Goal: Task Accomplishment & Management: Manage account settings

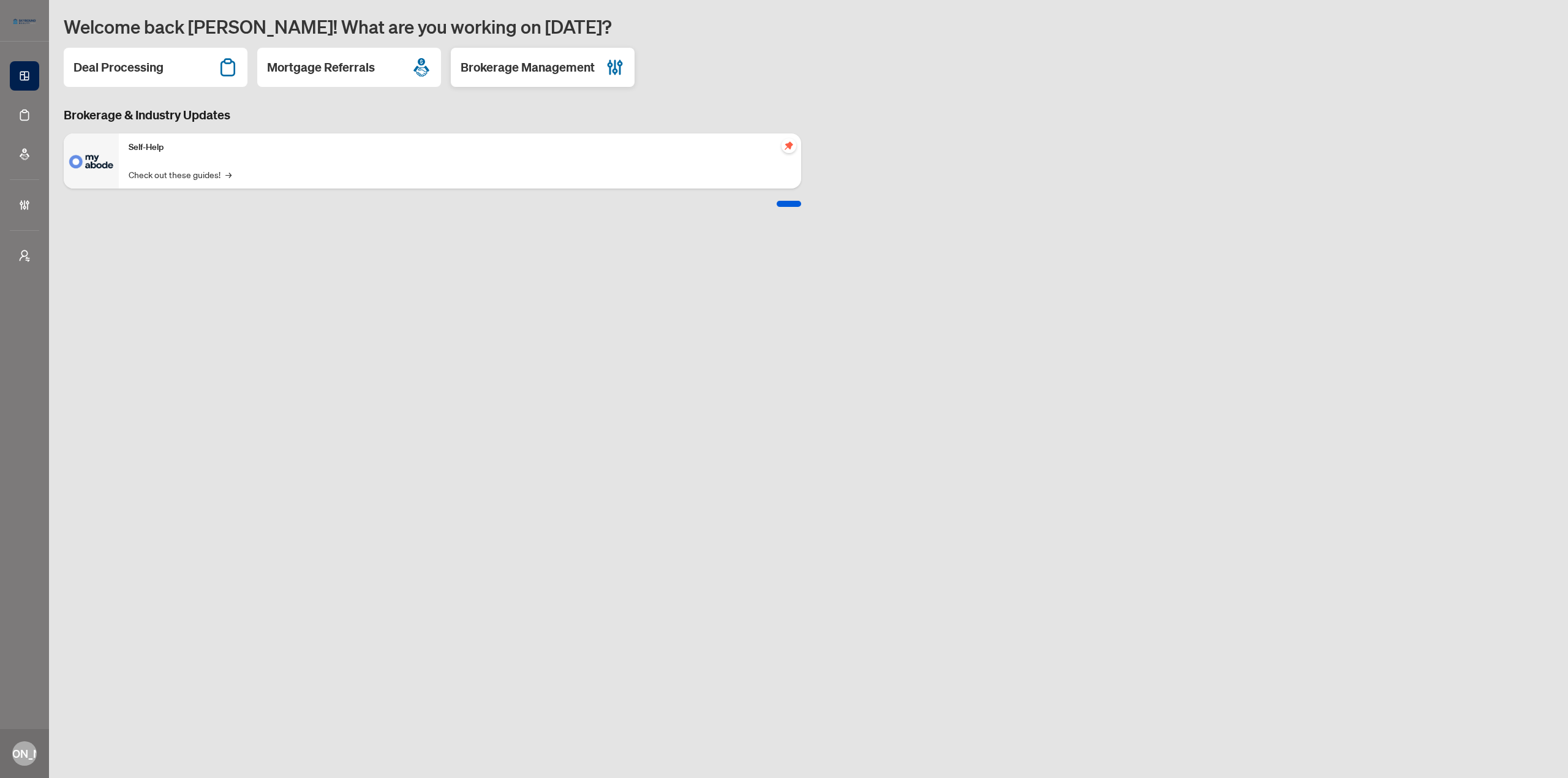
click at [603, 76] on div "Brokerage Management" at bounding box center [543, 68] width 183 height 39
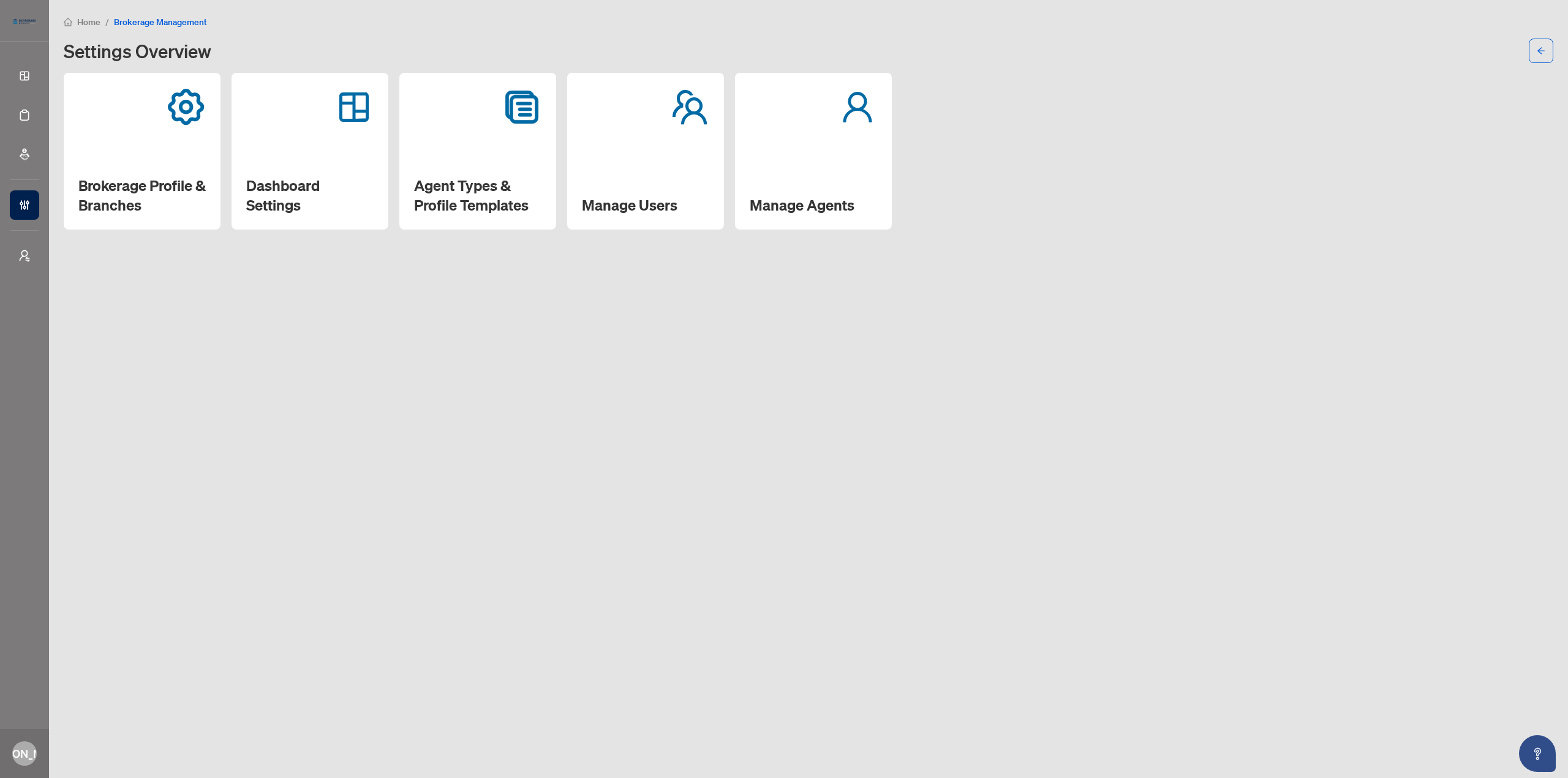
click at [963, 174] on div "Brokerage Profile & Branches Dashboard Settings Agent Types & Profile Templates…" at bounding box center [808, 151] width 1490 height 157
drag, startPoint x: 864, startPoint y: 174, endPoint x: 855, endPoint y: 178, distance: 9.8
click at [864, 174] on div "Manage Agents" at bounding box center [814, 151] width 157 height 157
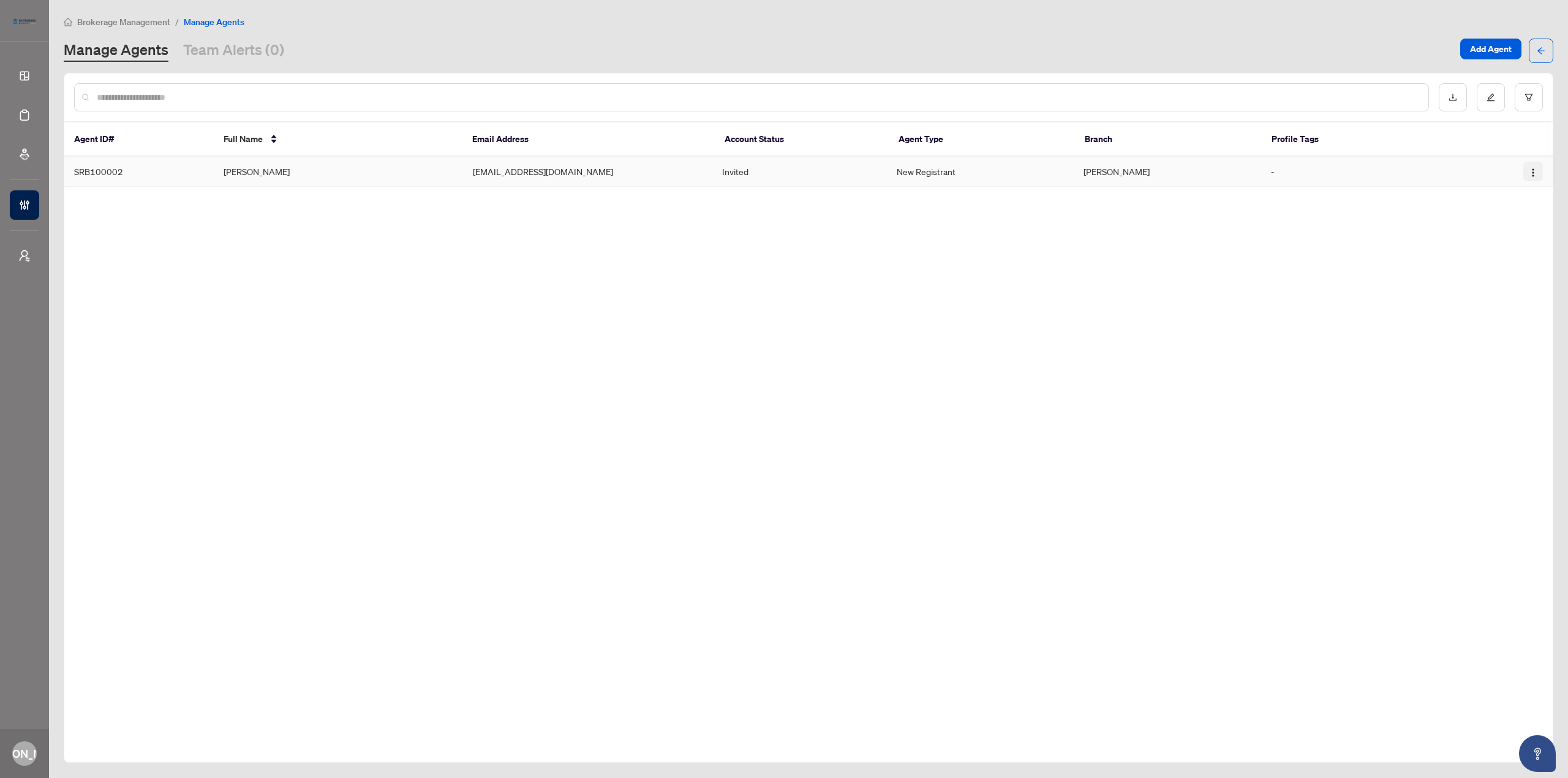
click at [1529, 171] on img "button" at bounding box center [1533, 173] width 10 height 10
click at [1504, 229] on span "Cancel Invitation" at bounding box center [1500, 234] width 67 height 13
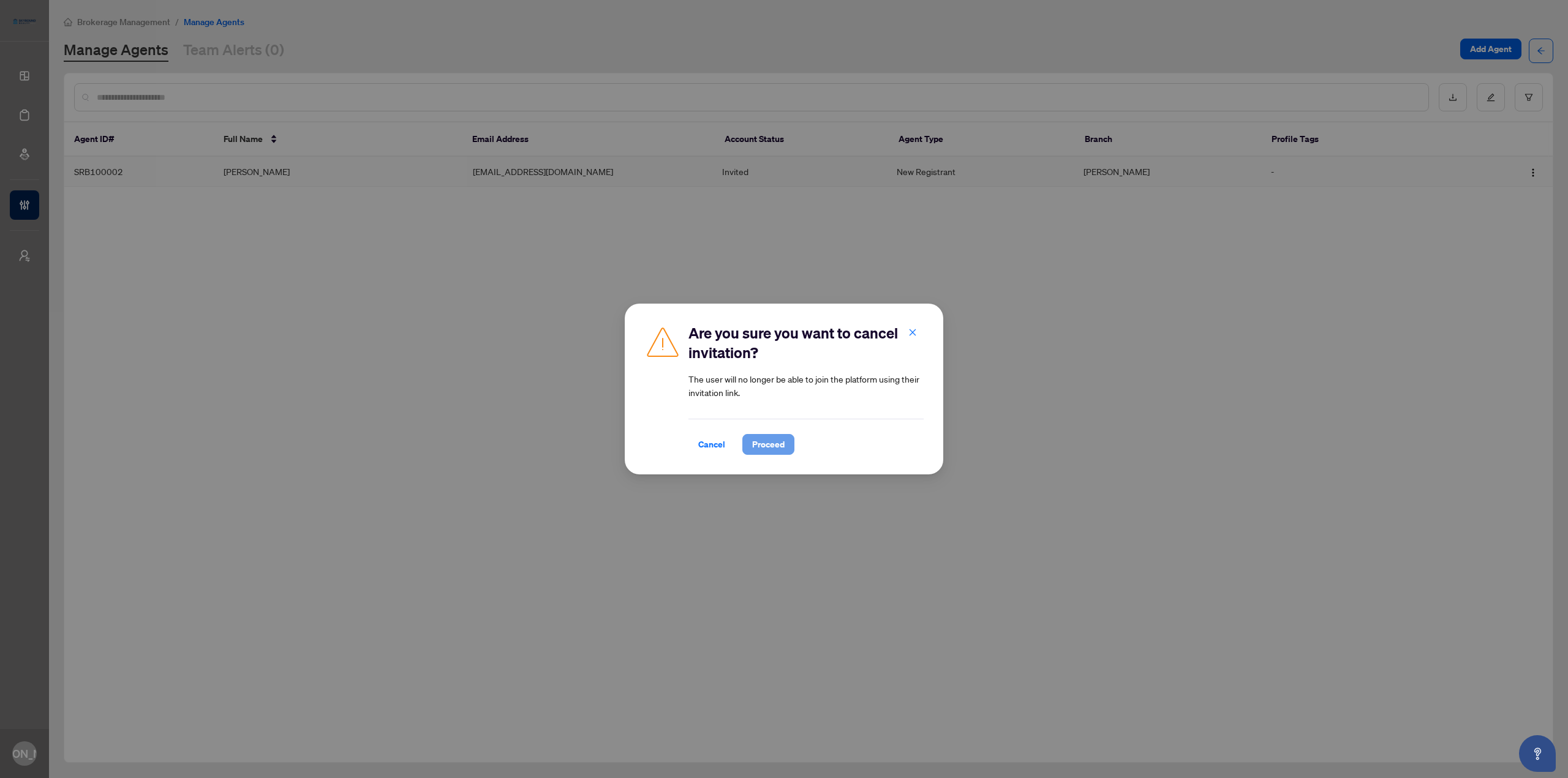
click at [768, 444] on span "Proceed" at bounding box center [768, 444] width 32 height 20
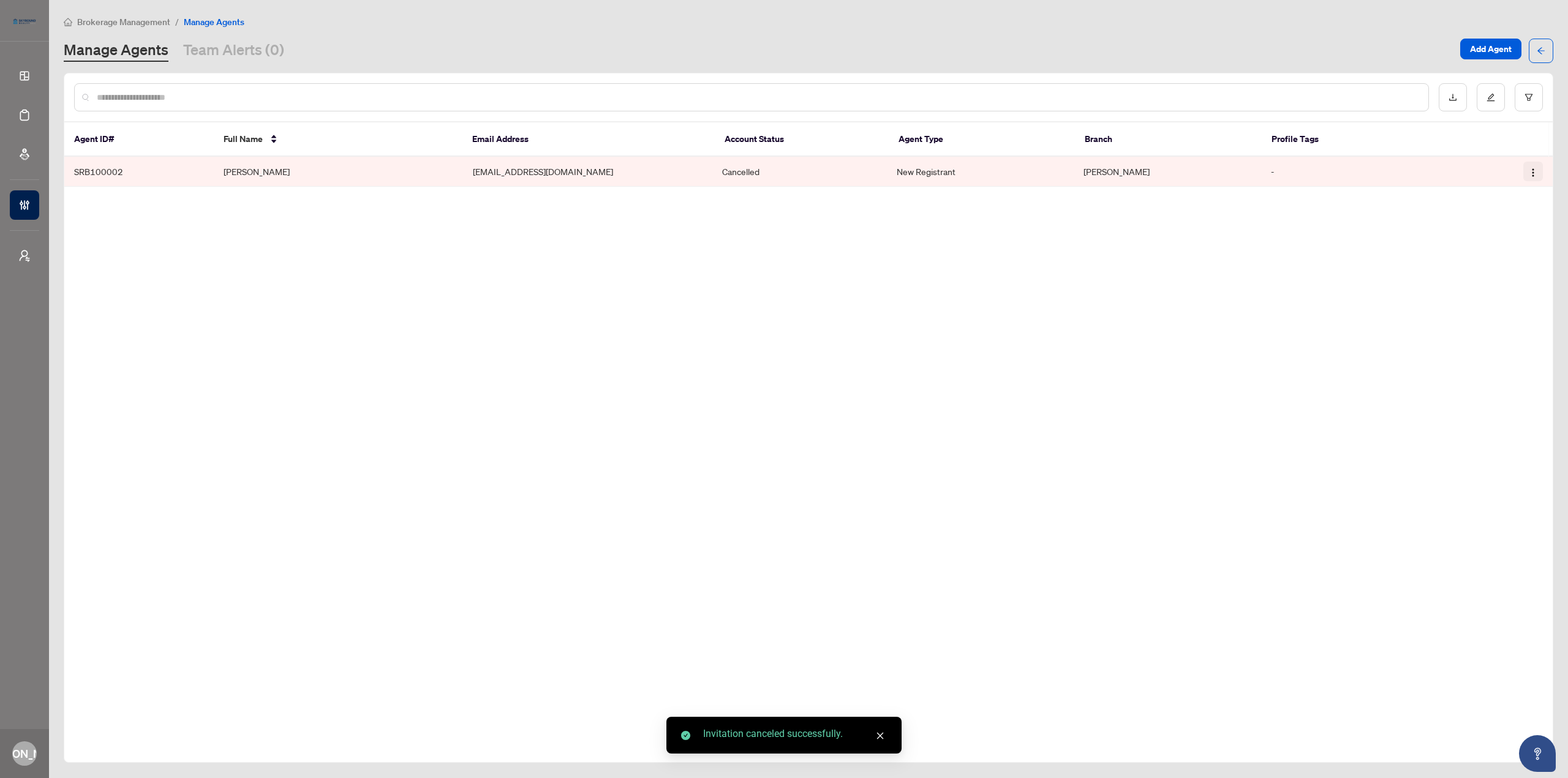
click at [1531, 171] on img "button" at bounding box center [1533, 173] width 10 height 10
click at [1504, 226] on li "Delete Agent" at bounding box center [1499, 235] width 81 height 20
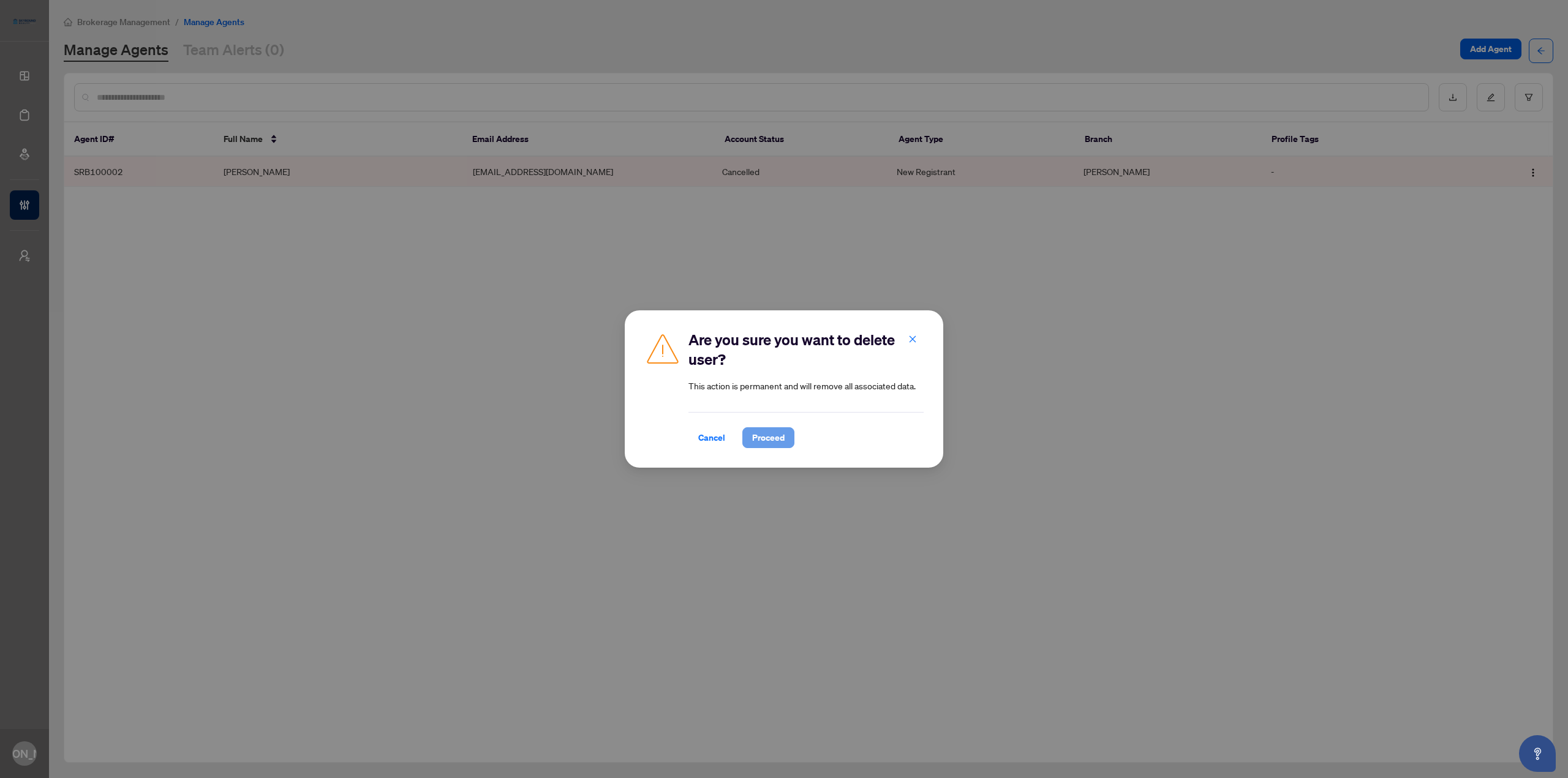
drag, startPoint x: 783, startPoint y: 437, endPoint x: 766, endPoint y: 449, distance: 20.8
click at [783, 437] on span "Proceed" at bounding box center [768, 438] width 32 height 20
